Goal: Transaction & Acquisition: Purchase product/service

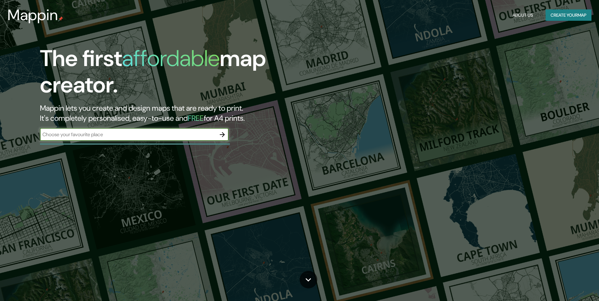
click at [563, 18] on button "Create your map" at bounding box center [569, 15] width 46 height 12
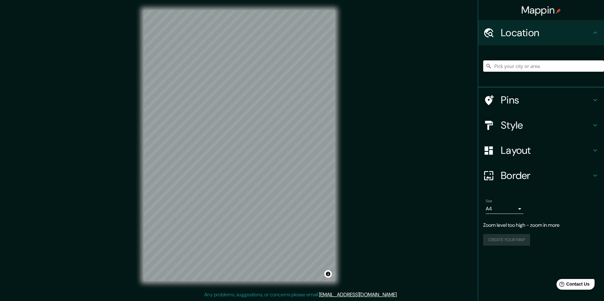
click at [367, 116] on div "Mappin Location Pins Style Layout Border Choose a border. Hint : you can make l…" at bounding box center [302, 150] width 604 height 301
click at [341, 128] on div "© Mapbox © OpenStreetMap Improve this map" at bounding box center [239, 145] width 212 height 291
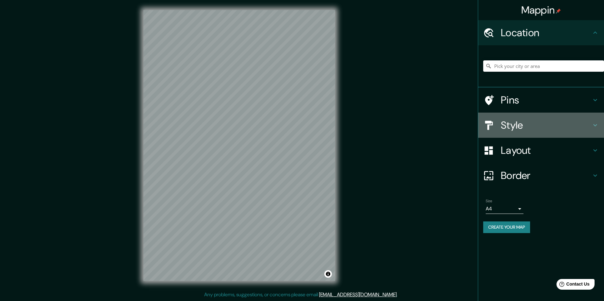
click at [528, 131] on h4 "Style" at bounding box center [546, 125] width 91 height 13
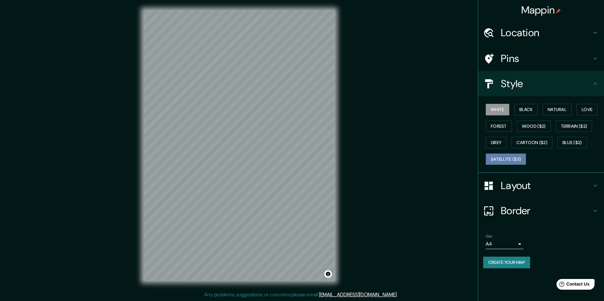
click at [521, 158] on button "Satellite ($3)" at bounding box center [506, 160] width 40 height 12
click at [541, 127] on button "Wood ($2)" at bounding box center [534, 127] width 34 height 12
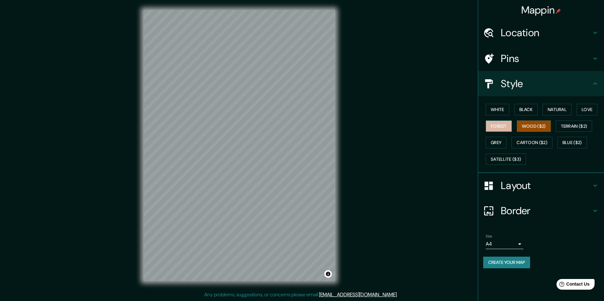
click at [497, 126] on button "Forest" at bounding box center [499, 127] width 26 height 12
click at [504, 112] on button "White" at bounding box center [498, 110] width 24 height 12
click at [521, 111] on button "Black" at bounding box center [526, 110] width 24 height 12
click at [559, 110] on button "Natural" at bounding box center [557, 110] width 29 height 12
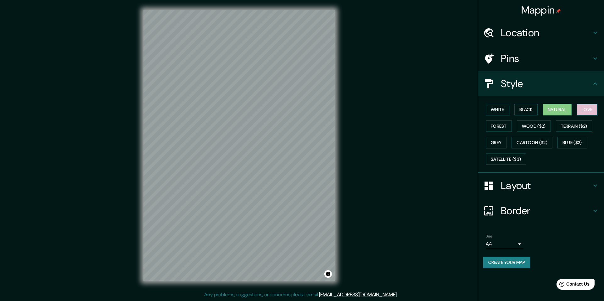
click at [593, 109] on button "Love" at bounding box center [587, 110] width 21 height 12
click at [505, 127] on button "Forest" at bounding box center [499, 127] width 26 height 12
click at [499, 108] on button "White" at bounding box center [498, 110] width 24 height 12
click at [497, 128] on button "Forest" at bounding box center [499, 127] width 26 height 12
click at [503, 140] on button "Grey" at bounding box center [496, 143] width 21 height 12
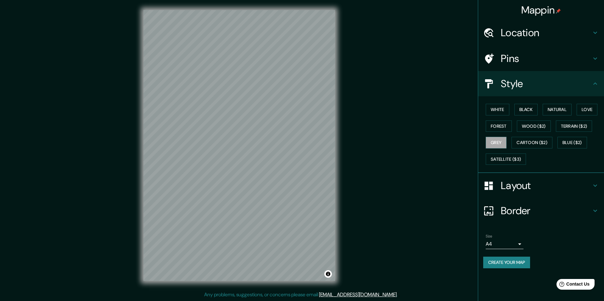
click at [523, 132] on div "White Black Natural Love Forest Wood ($2) Terrain ($2) Grey Cartoon ($2) Blue (…" at bounding box center [543, 134] width 121 height 66
drag, startPoint x: 533, startPoint y: 128, endPoint x: 547, endPoint y: 129, distance: 13.2
click at [534, 128] on button "Wood ($2)" at bounding box center [534, 127] width 34 height 12
click at [567, 129] on button "Terrain ($2)" at bounding box center [574, 127] width 37 height 12
click at [571, 140] on button "Blue ($2)" at bounding box center [573, 143] width 30 height 12
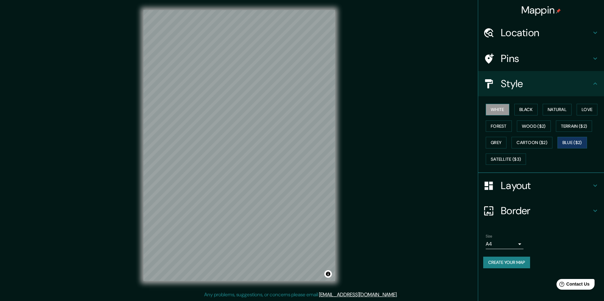
click at [495, 108] on button "White" at bounding box center [498, 110] width 24 height 12
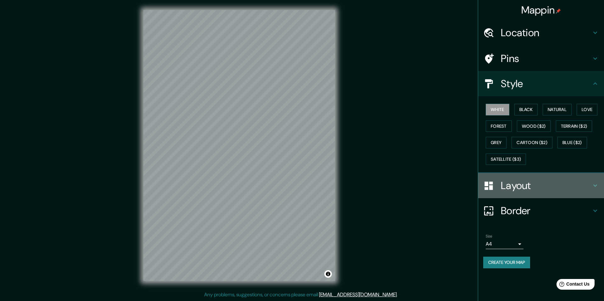
click at [520, 184] on h4 "Layout" at bounding box center [546, 185] width 91 height 13
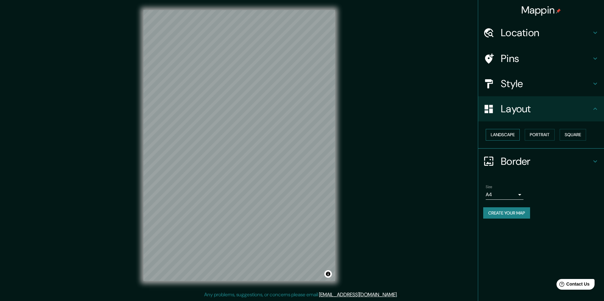
click at [515, 138] on button "Landscape" at bounding box center [503, 135] width 34 height 12
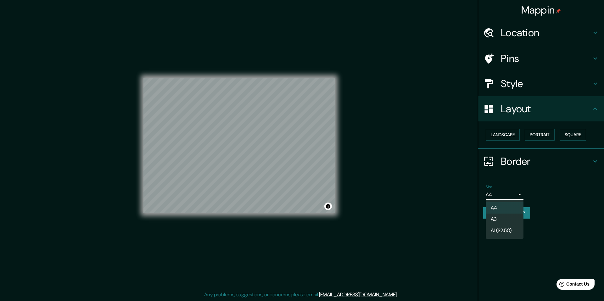
click at [520, 197] on body "Mappin Location Pins Style Layout Landscape Portrait Square Border Choose a bor…" at bounding box center [302, 150] width 604 height 301
click at [514, 218] on li "A3" at bounding box center [505, 219] width 38 height 11
click at [513, 195] on body "Mappin Location Pins Style Layout Landscape Portrait Square Border Choose a bor…" at bounding box center [302, 150] width 604 height 301
click at [510, 206] on li "A4" at bounding box center [505, 207] width 38 height 11
click at [516, 196] on body "Mappin Location Pins Style Layout Landscape Portrait Square Border Choose a bor…" at bounding box center [302, 150] width 604 height 301
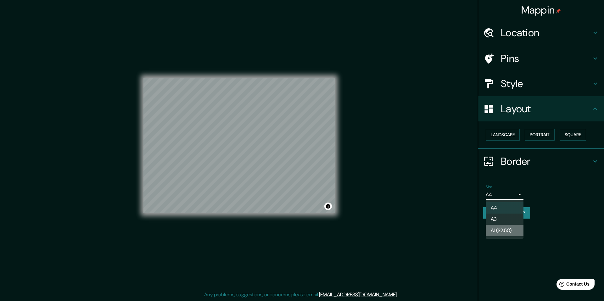
click at [519, 228] on li "A1 ($2.50)" at bounding box center [505, 230] width 38 height 11
click at [519, 196] on body "Mappin Location Pins Style Layout Landscape Portrait Square Border Choose a bor…" at bounding box center [302, 150] width 604 height 301
click at [514, 209] on li "A4" at bounding box center [505, 207] width 38 height 11
type input "single"
click at [514, 216] on button "Create your map" at bounding box center [506, 213] width 47 height 12
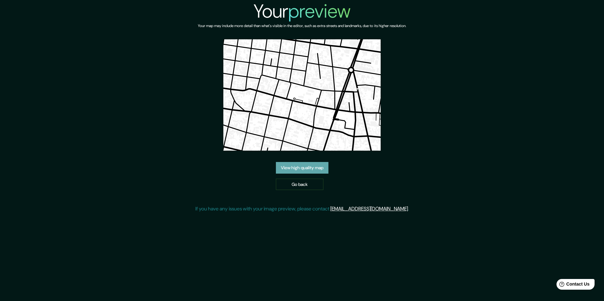
click at [306, 166] on link "View high quality map" at bounding box center [302, 168] width 53 height 12
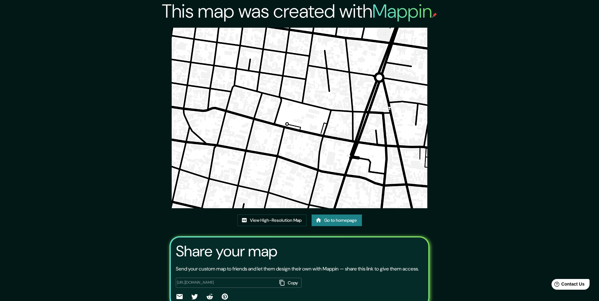
click at [305, 136] on img at bounding box center [300, 118] width 256 height 181
click at [291, 221] on link "View High-Resolution Map" at bounding box center [272, 221] width 69 height 12
